Goal: Task Accomplishment & Management: Manage account settings

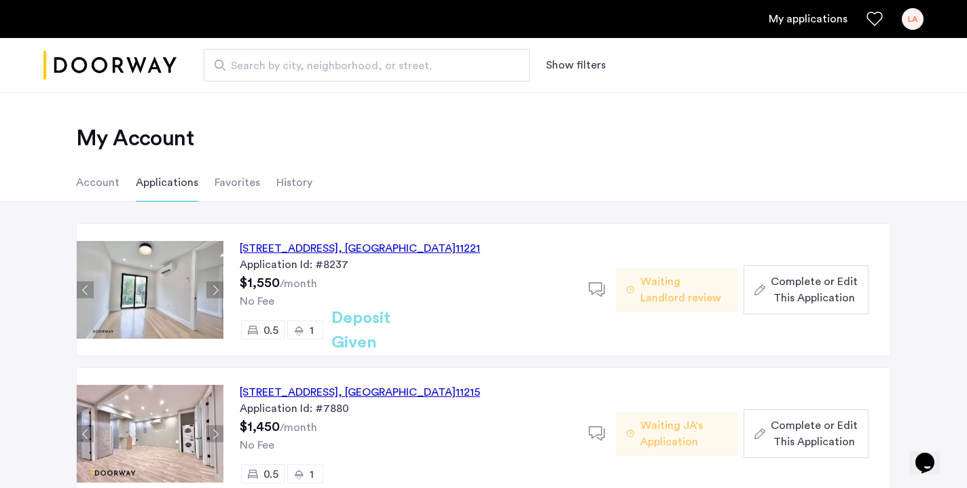
click at [370, 247] on div "48 Bleecker Street, Unit 3BTL, Brooklyn , NY 11221" at bounding box center [360, 248] width 240 height 16
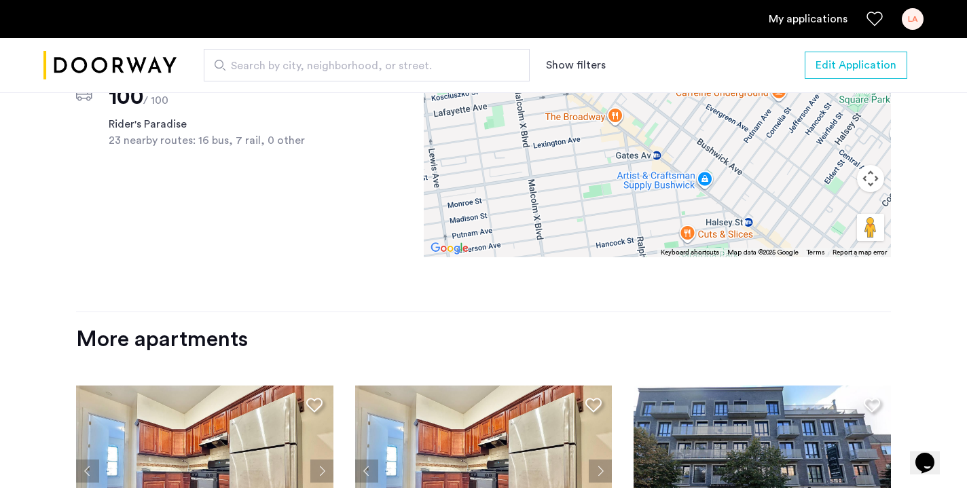
scroll to position [1325, 0]
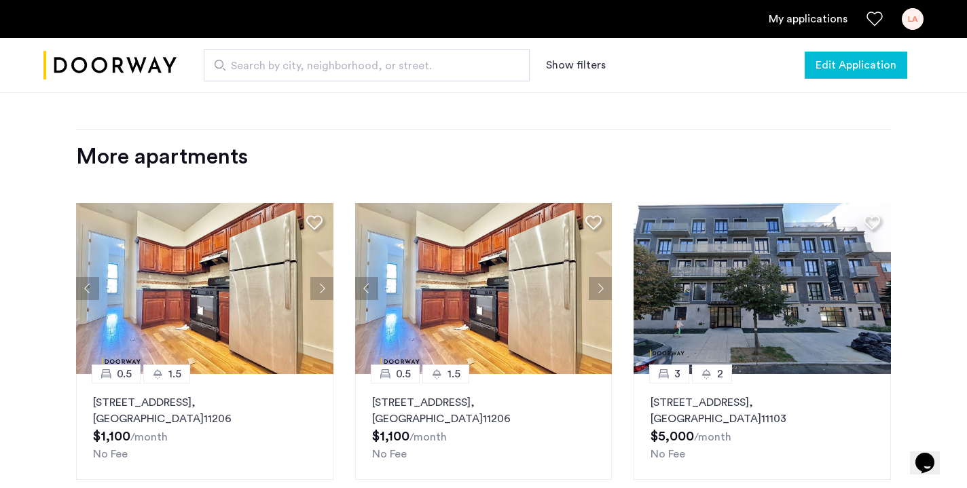
click at [871, 69] on span "Edit Application" at bounding box center [856, 65] width 81 height 16
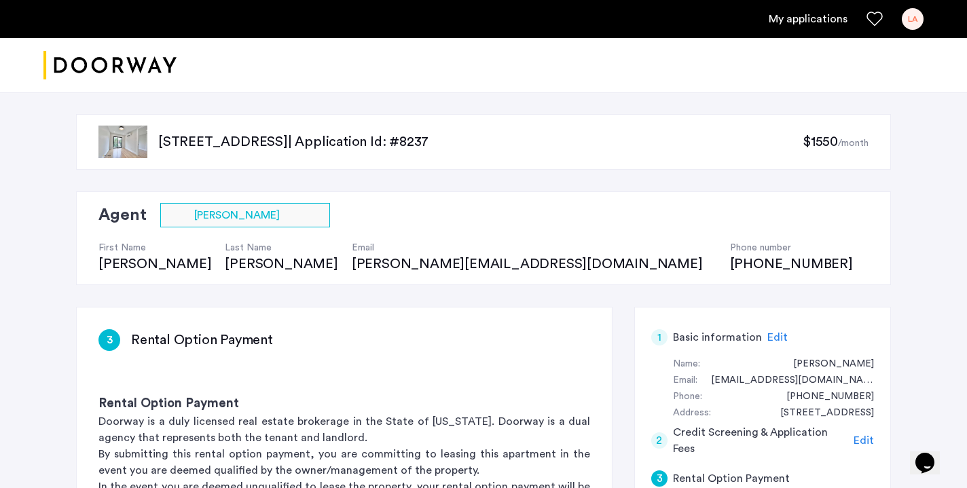
click at [242, 140] on p "[STREET_ADDRESS] | Application Id: #8237" at bounding box center [480, 141] width 645 height 19
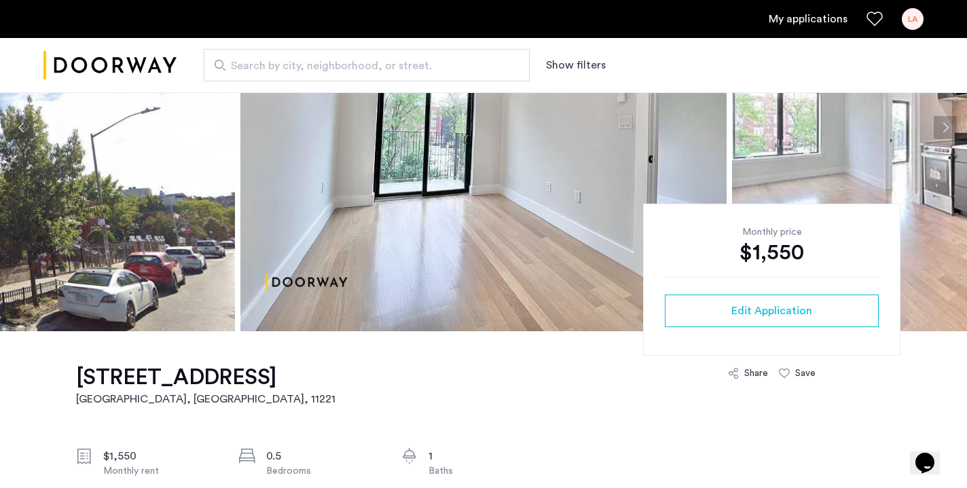
scroll to position [133, 0]
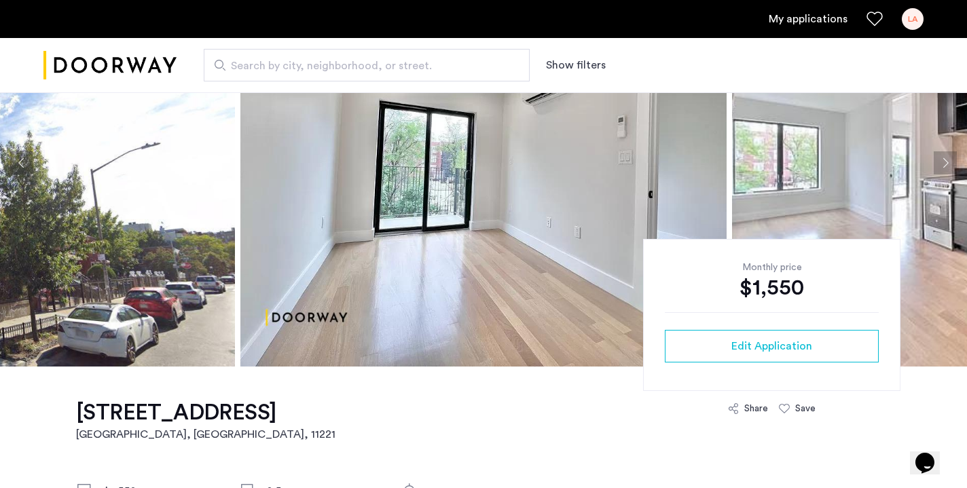
click at [948, 153] on button "Next apartment" at bounding box center [945, 162] width 23 height 23
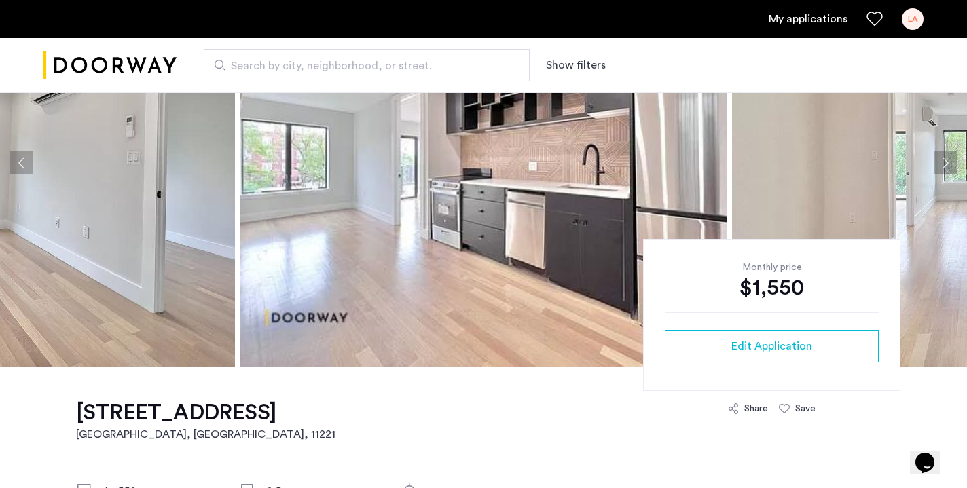
click at [948, 153] on button "Next apartment" at bounding box center [945, 162] width 23 height 23
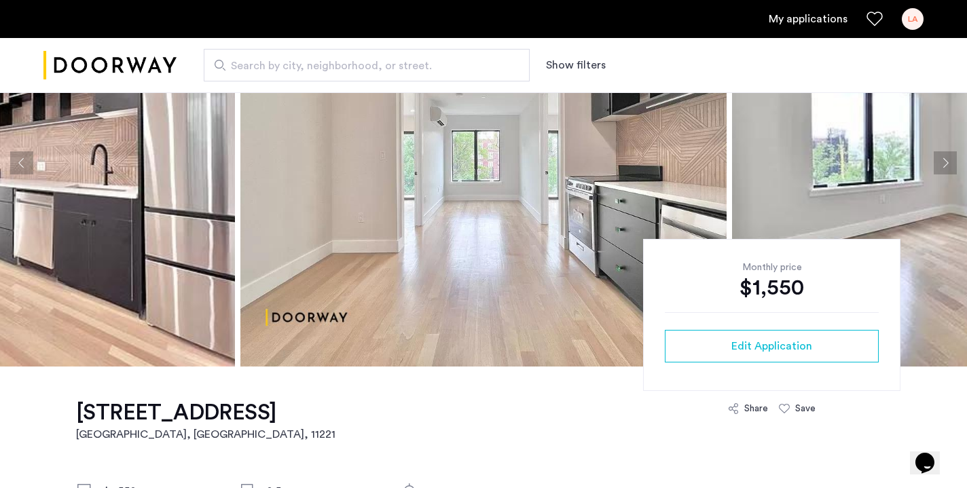
click at [818, 17] on link "My applications" at bounding box center [808, 19] width 79 height 16
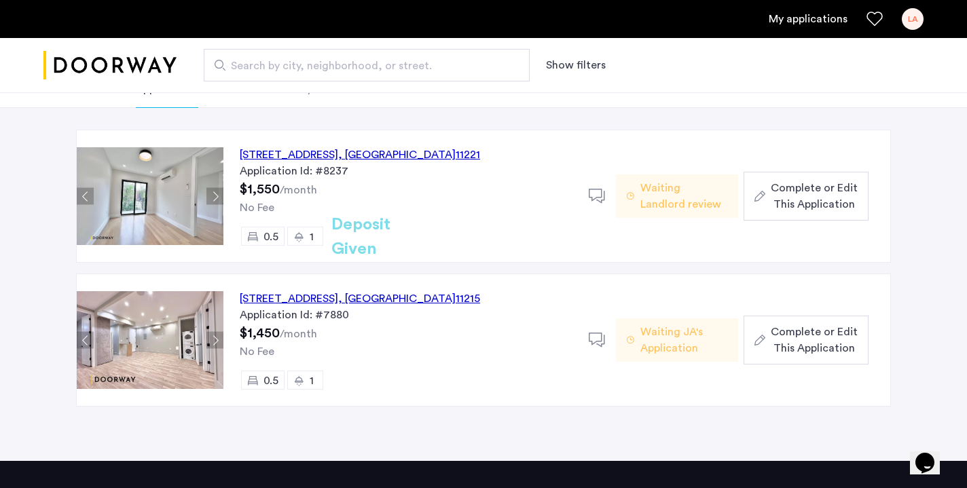
scroll to position [90, 0]
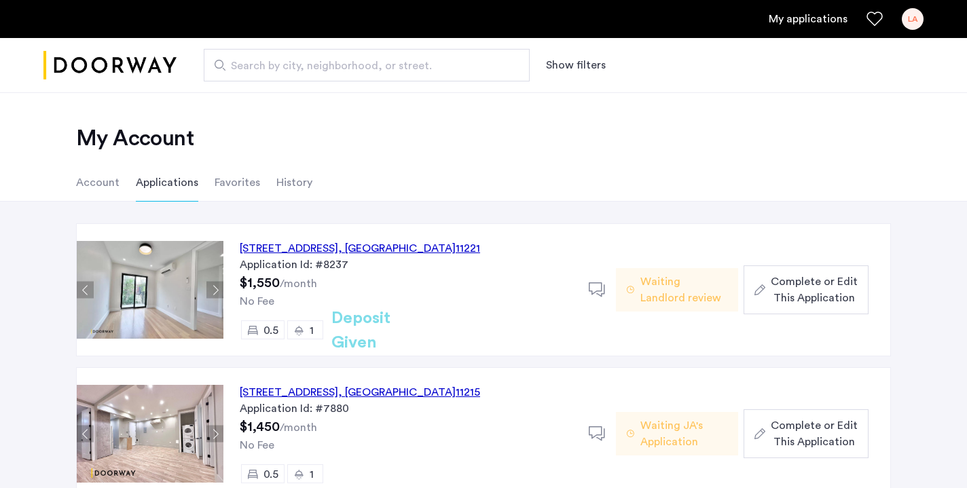
click at [255, 50] on input "Search by city, neighborhood, or street." at bounding box center [367, 65] width 326 height 33
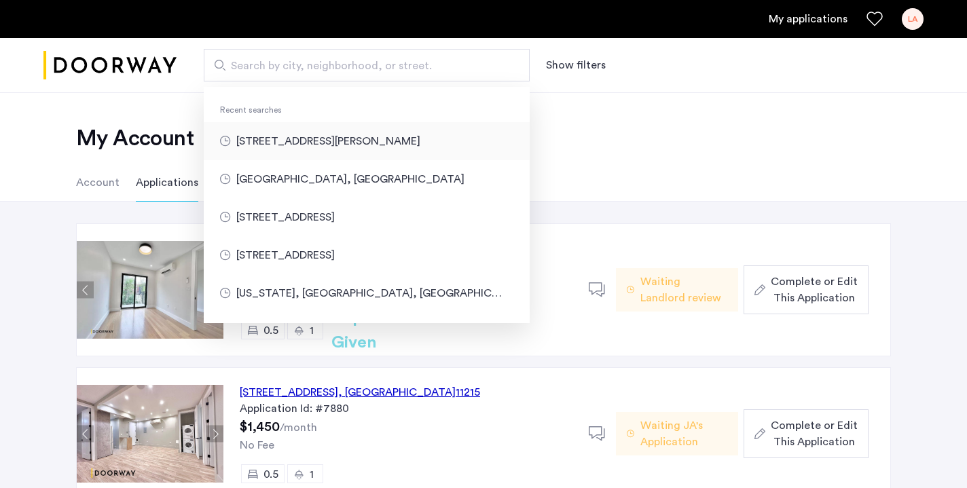
type input "**********"
